Goal: Complete application form

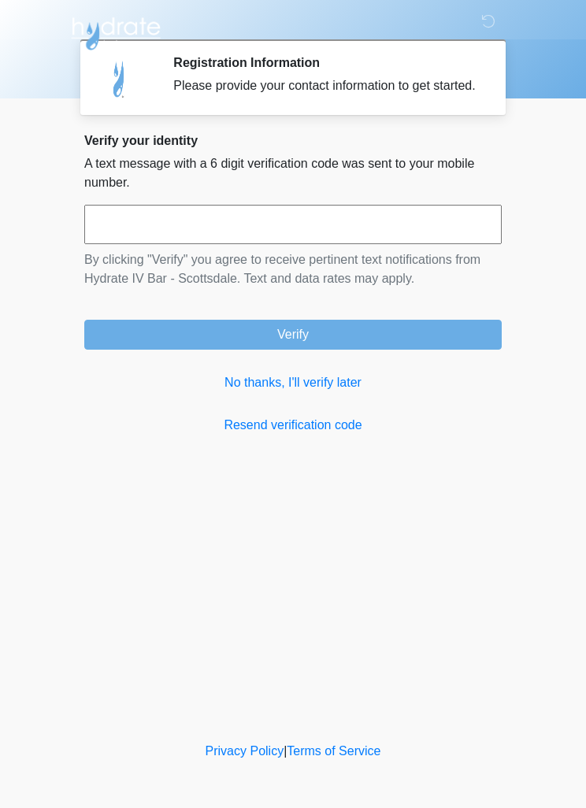
click at [172, 235] on input "text" at bounding box center [293, 224] width 418 height 39
type input "******"
click at [362, 337] on button "Verify" at bounding box center [293, 335] width 418 height 30
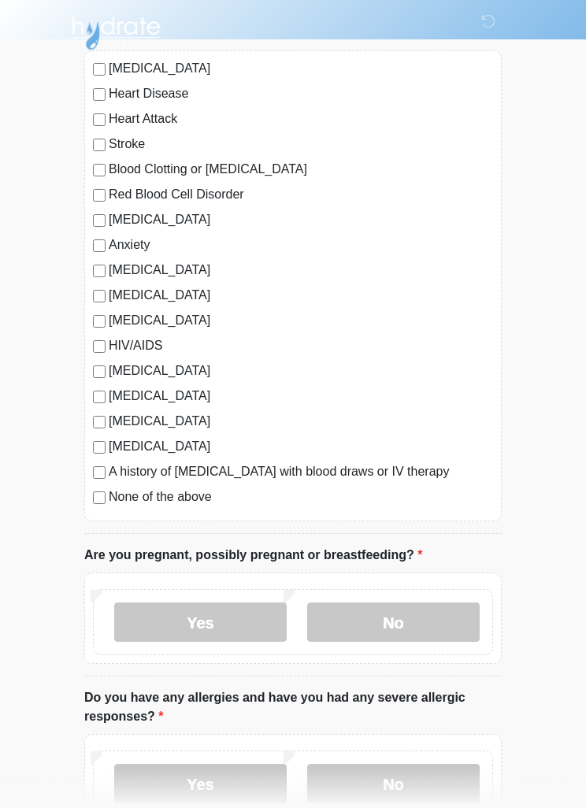
scroll to position [143, 0]
click at [151, 500] on label "None of the above" at bounding box center [301, 497] width 385 height 19
click at [394, 619] on label "No" at bounding box center [393, 622] width 173 height 39
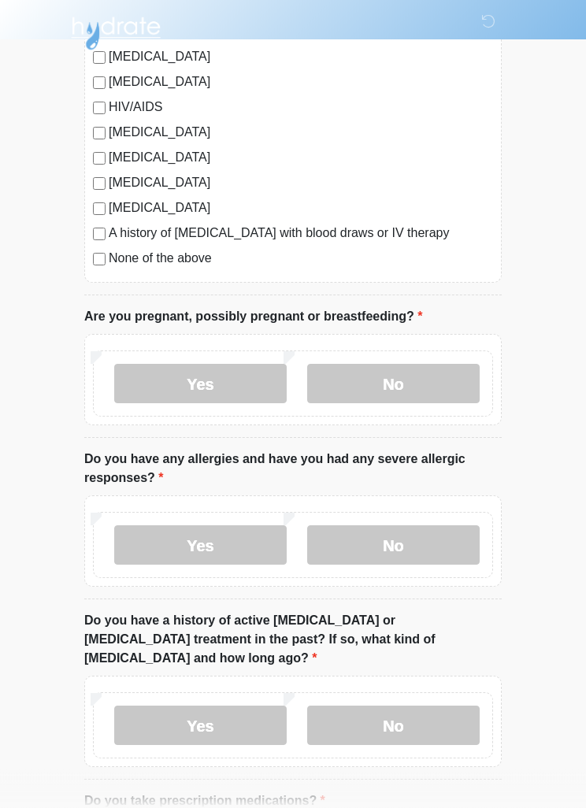
scroll to position [388, 0]
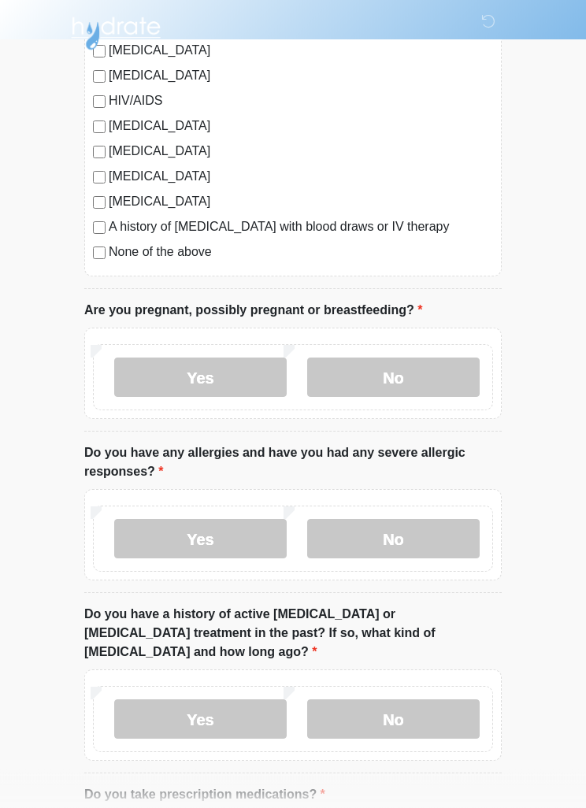
click at [411, 531] on label "No" at bounding box center [393, 539] width 173 height 39
click at [414, 705] on label "No" at bounding box center [393, 719] width 173 height 39
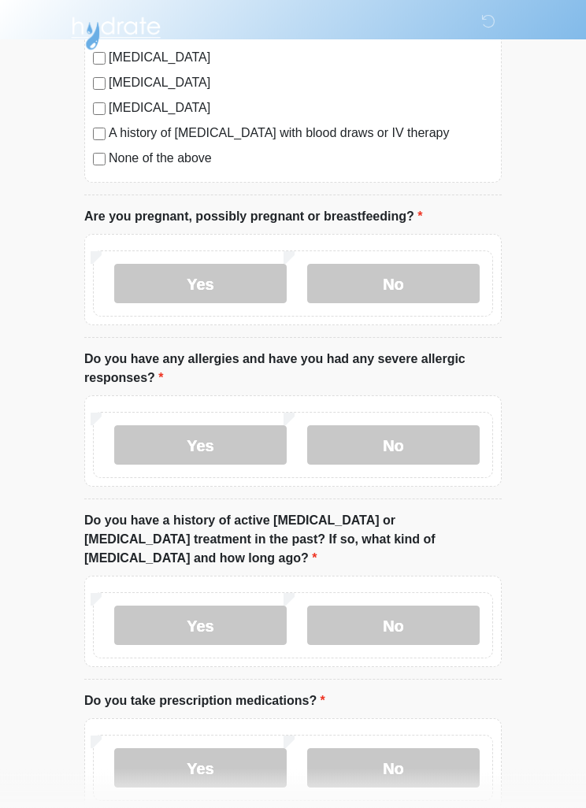
scroll to position [695, 0]
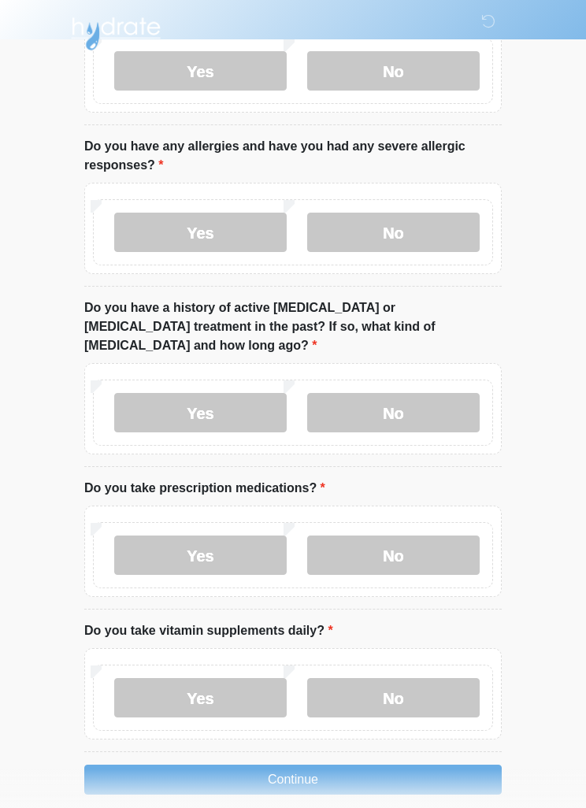
click at [404, 538] on label "No" at bounding box center [393, 555] width 173 height 39
click at [217, 536] on label "Yes" at bounding box center [200, 555] width 173 height 39
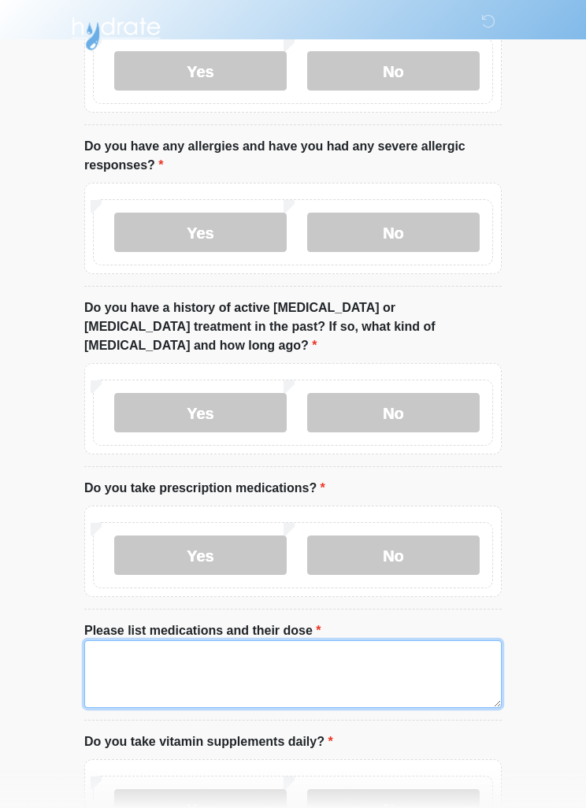
click at [147, 646] on textarea "Please list medications and their dose" at bounding box center [293, 675] width 418 height 68
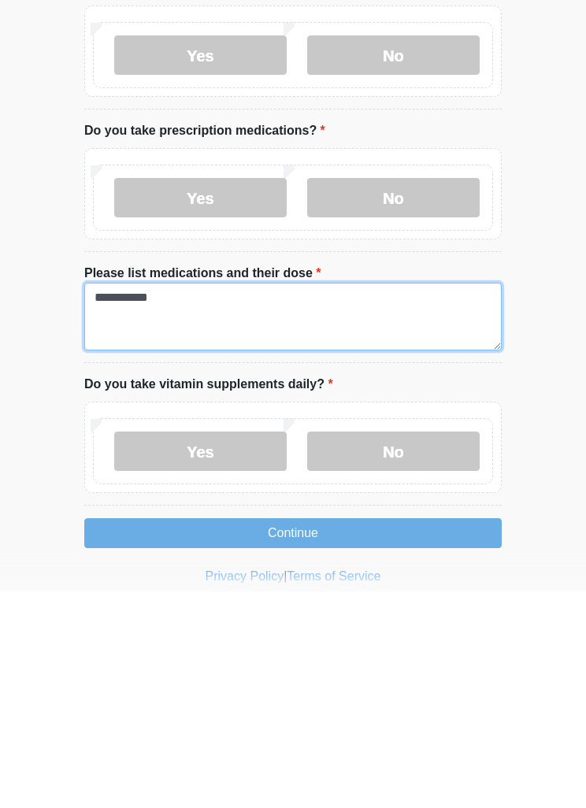
type textarea "**********"
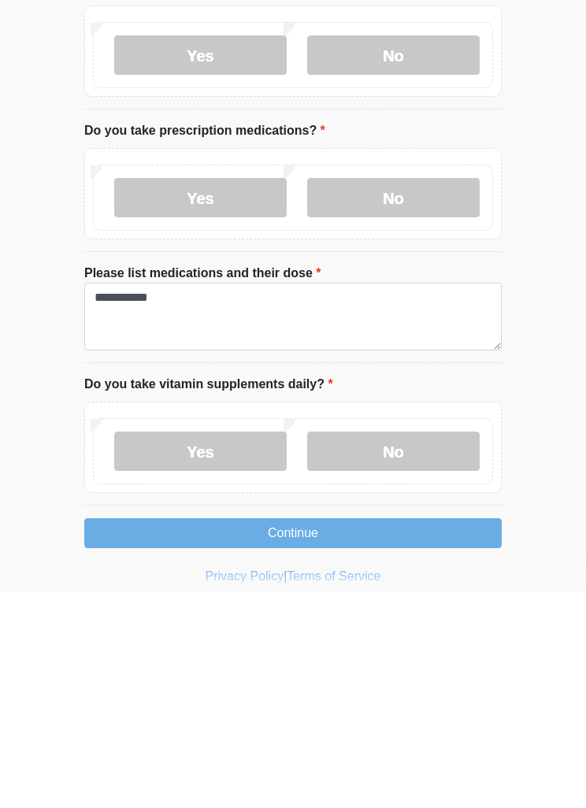
click at [227, 649] on label "Yes" at bounding box center [200, 668] width 173 height 39
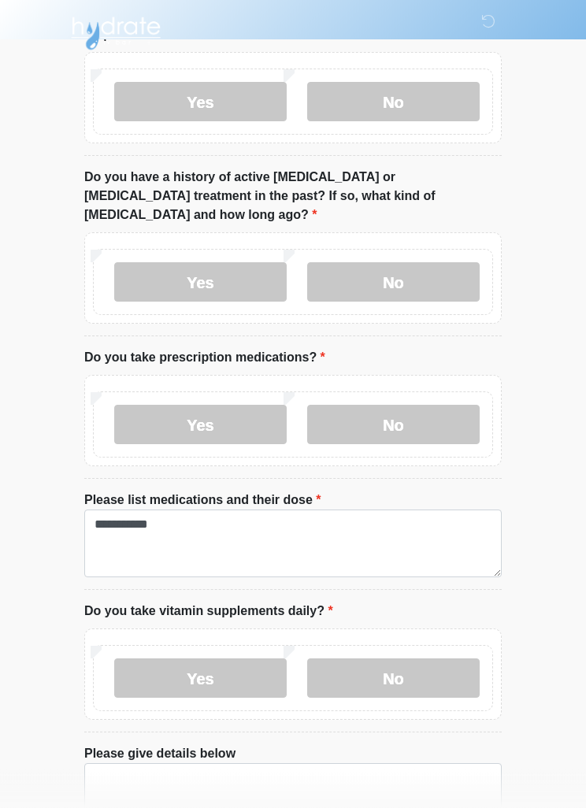
scroll to position [916, 0]
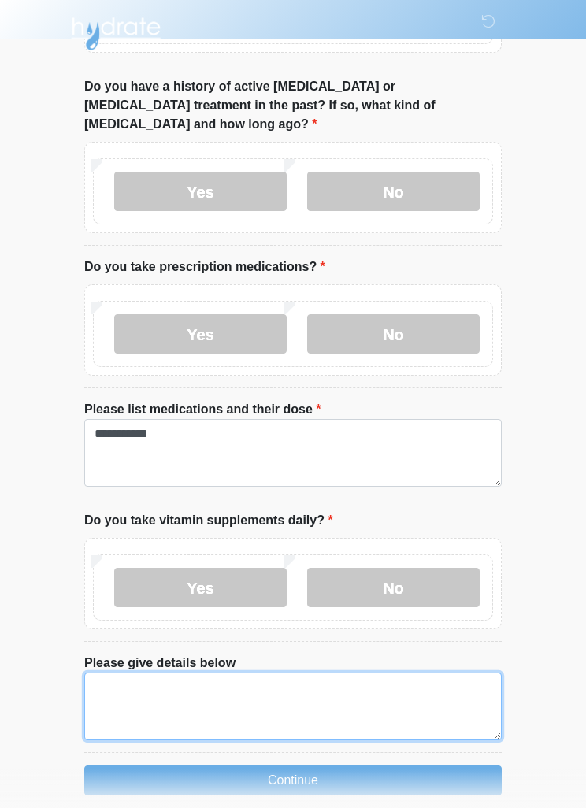
click at [135, 673] on textarea "Please give details below" at bounding box center [293, 707] width 418 height 68
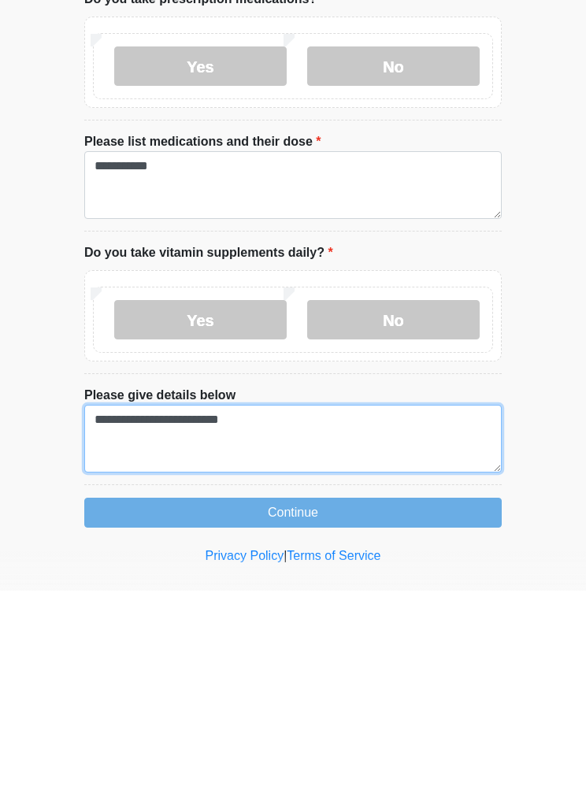
type textarea "**********"
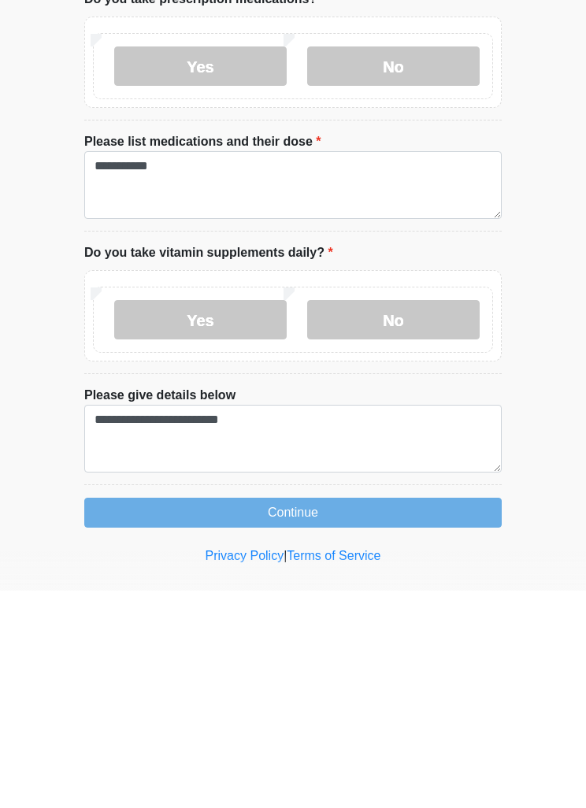
click at [385, 715] on button "Continue" at bounding box center [293, 730] width 418 height 30
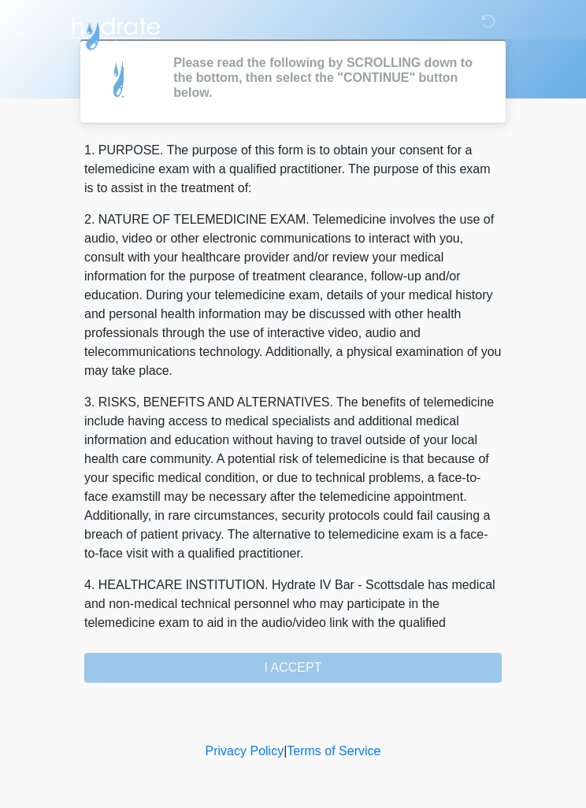
scroll to position [0, 0]
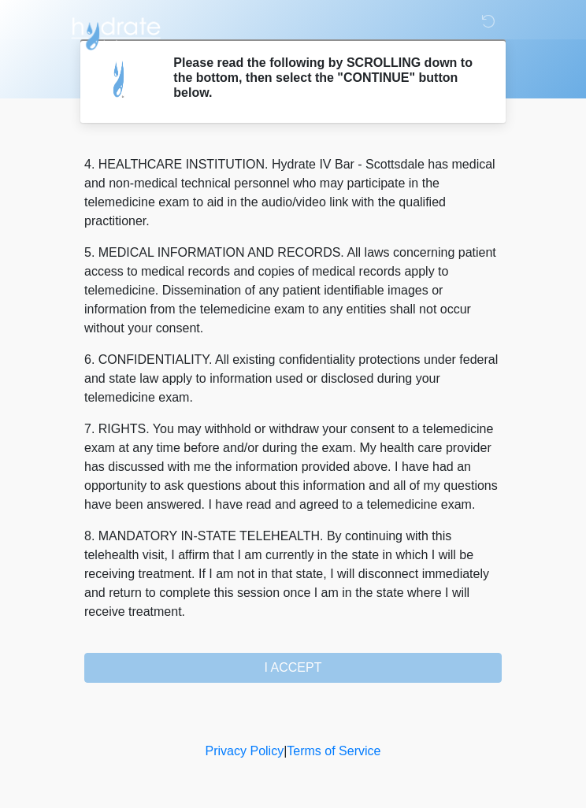
click at [336, 654] on button "I ACCEPT" at bounding box center [293, 668] width 418 height 30
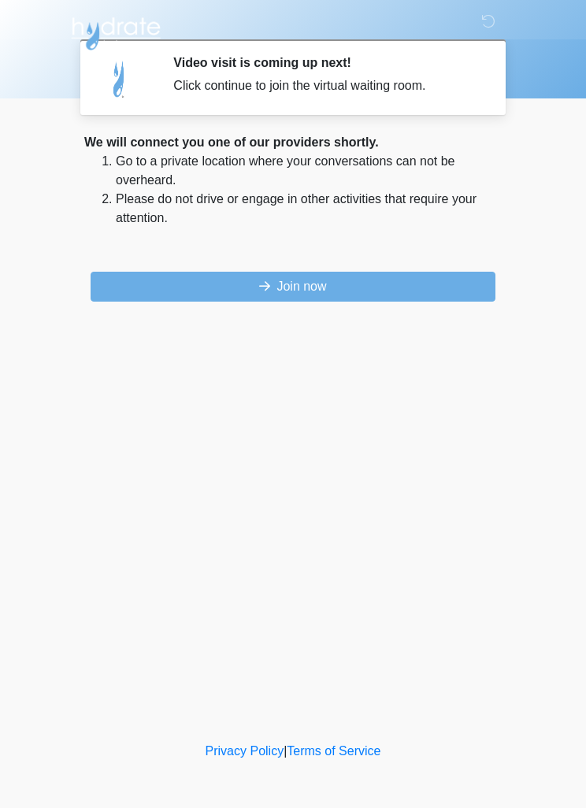
click at [300, 285] on button "Join now" at bounding box center [293, 287] width 405 height 30
click at [411, 279] on button "Join now" at bounding box center [293, 287] width 405 height 30
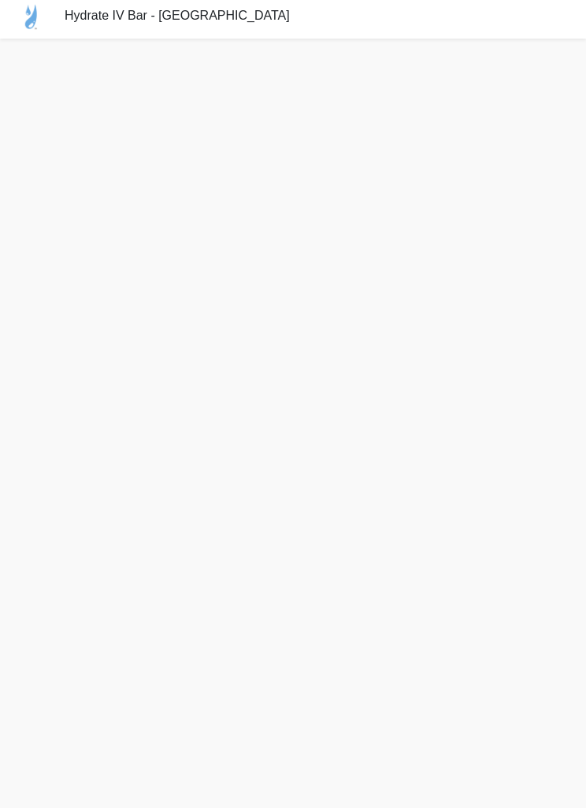
scroll to position [55, 0]
